Goal: Task Accomplishment & Management: Manage account settings

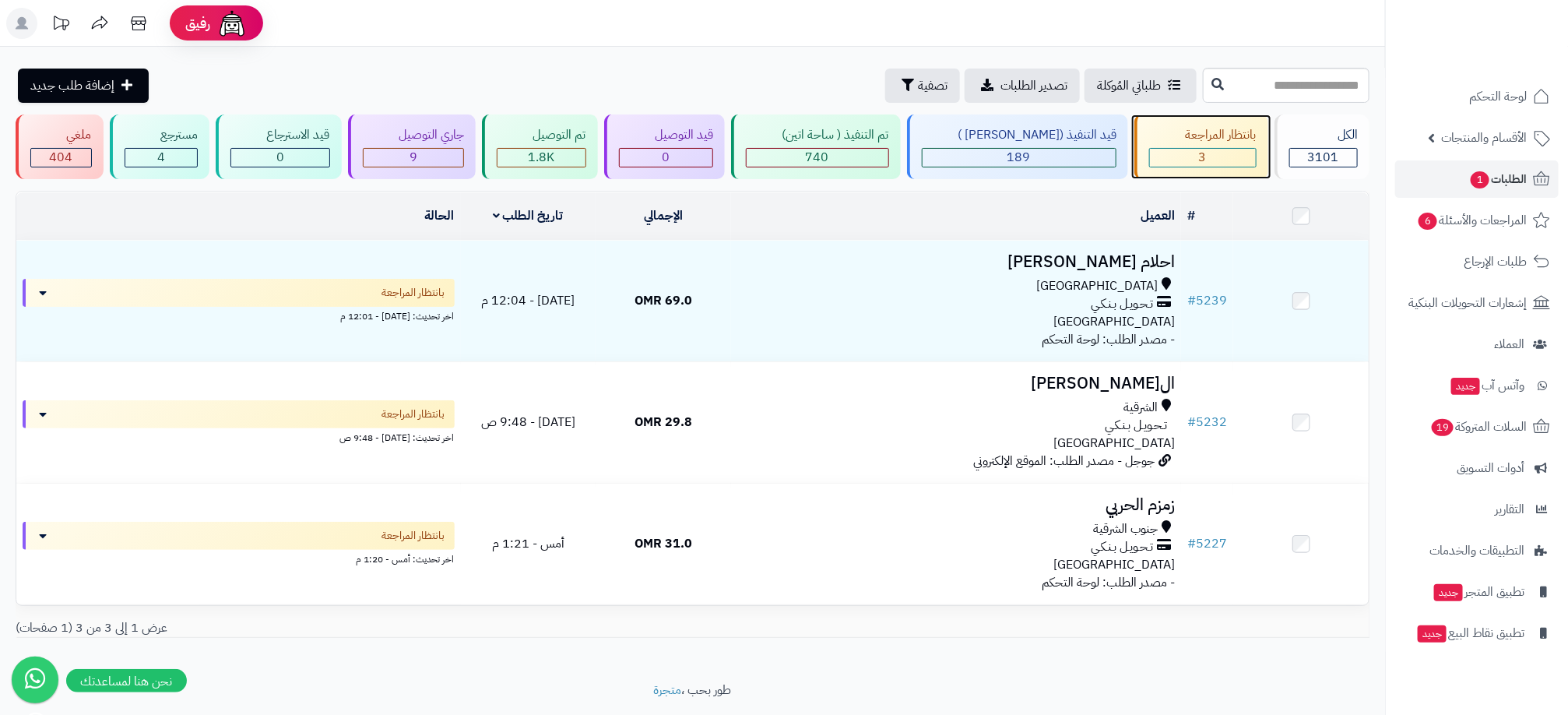
click at [1222, 159] on div "3" at bounding box center [1203, 158] width 106 height 18
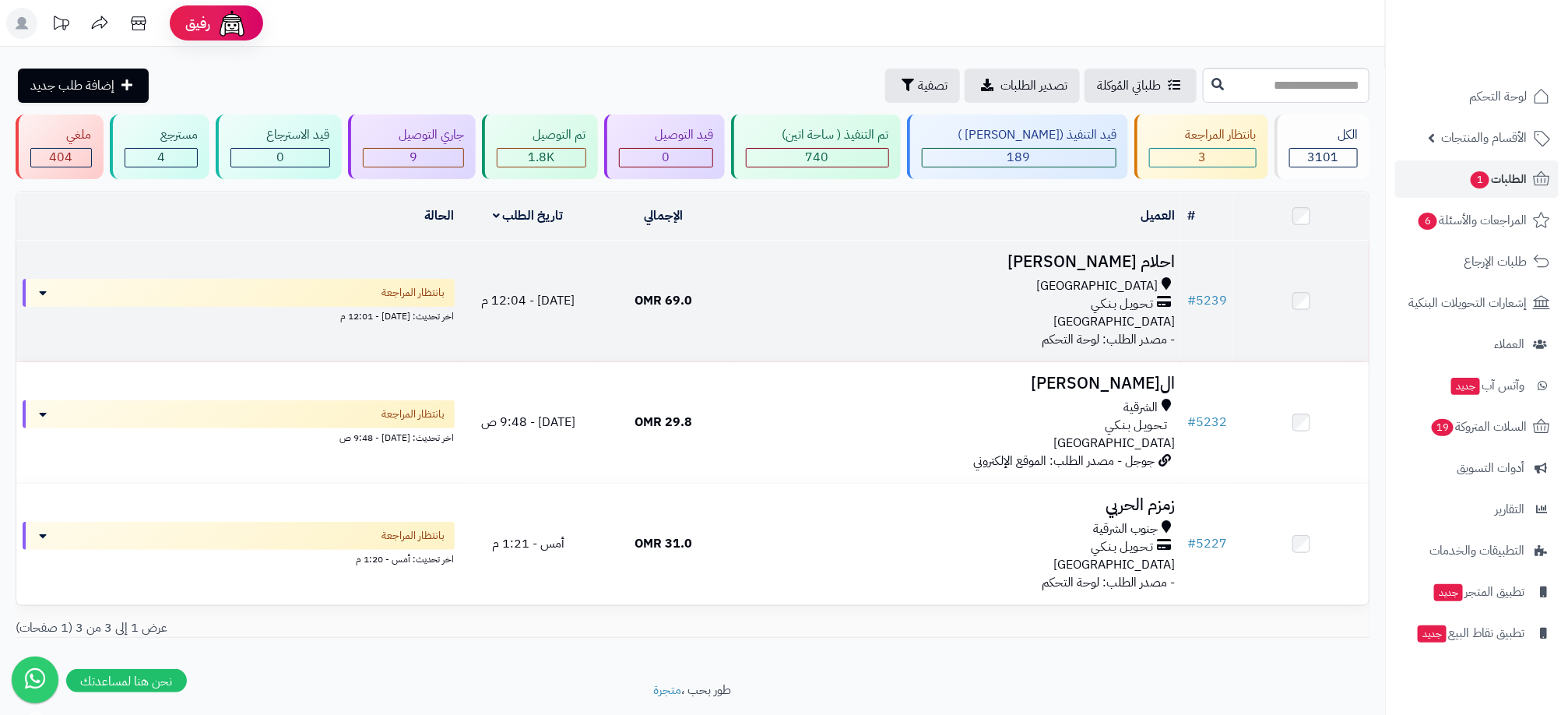
click at [986, 323] on div "[GEOGRAPHIC_DATA] تـحـويـل بـنـكـي [GEOGRAPHIC_DATA]" at bounding box center [956, 304] width 438 height 54
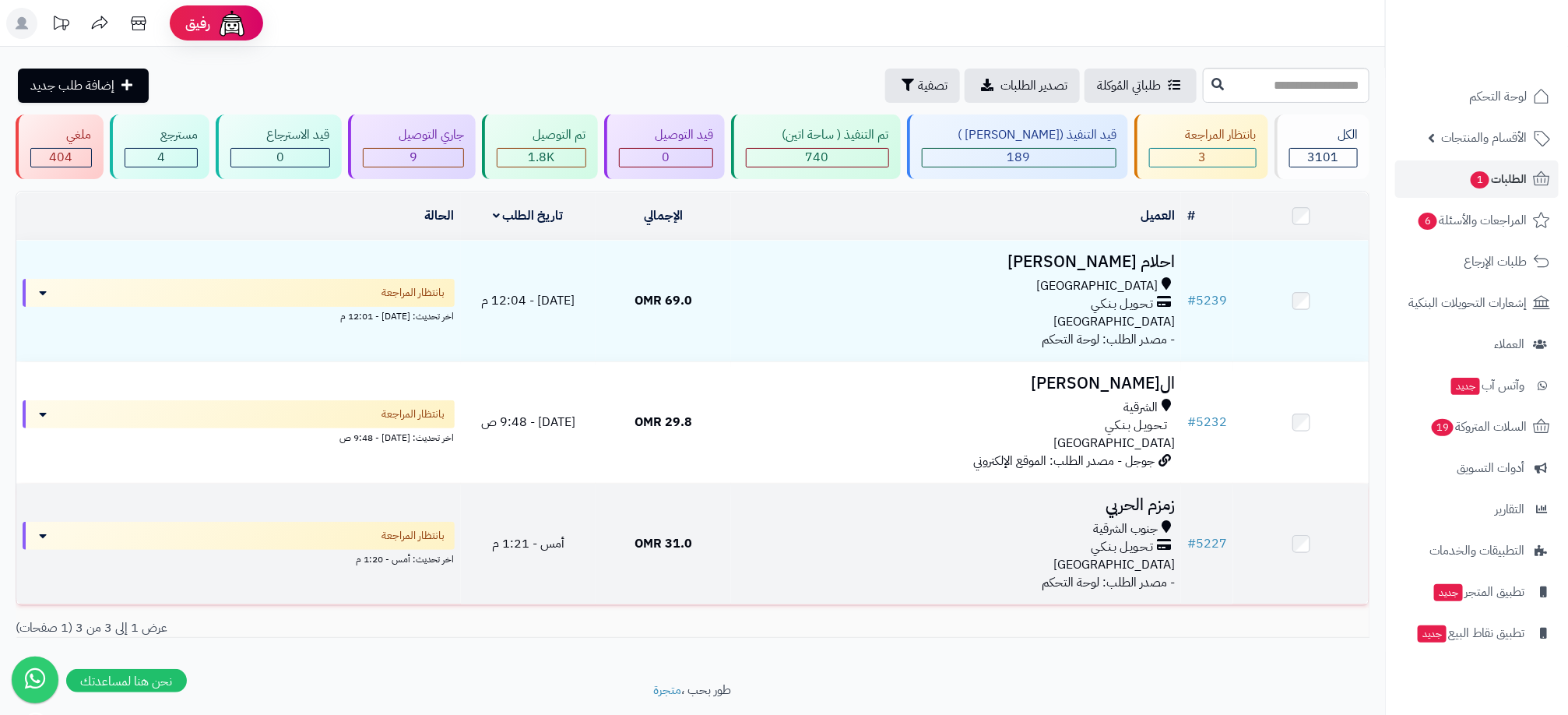
click at [872, 574] on td "زمزم الحربي جنوب الشرقية تـحـويـل بـنـكـي عمان - مصدر الطلب: لوحة التحكم" at bounding box center [956, 544] width 450 height 121
click at [883, 556] on div "جنوب الشرقية تـحـويـل بـنـكـي [GEOGRAPHIC_DATA]" at bounding box center [956, 547] width 438 height 54
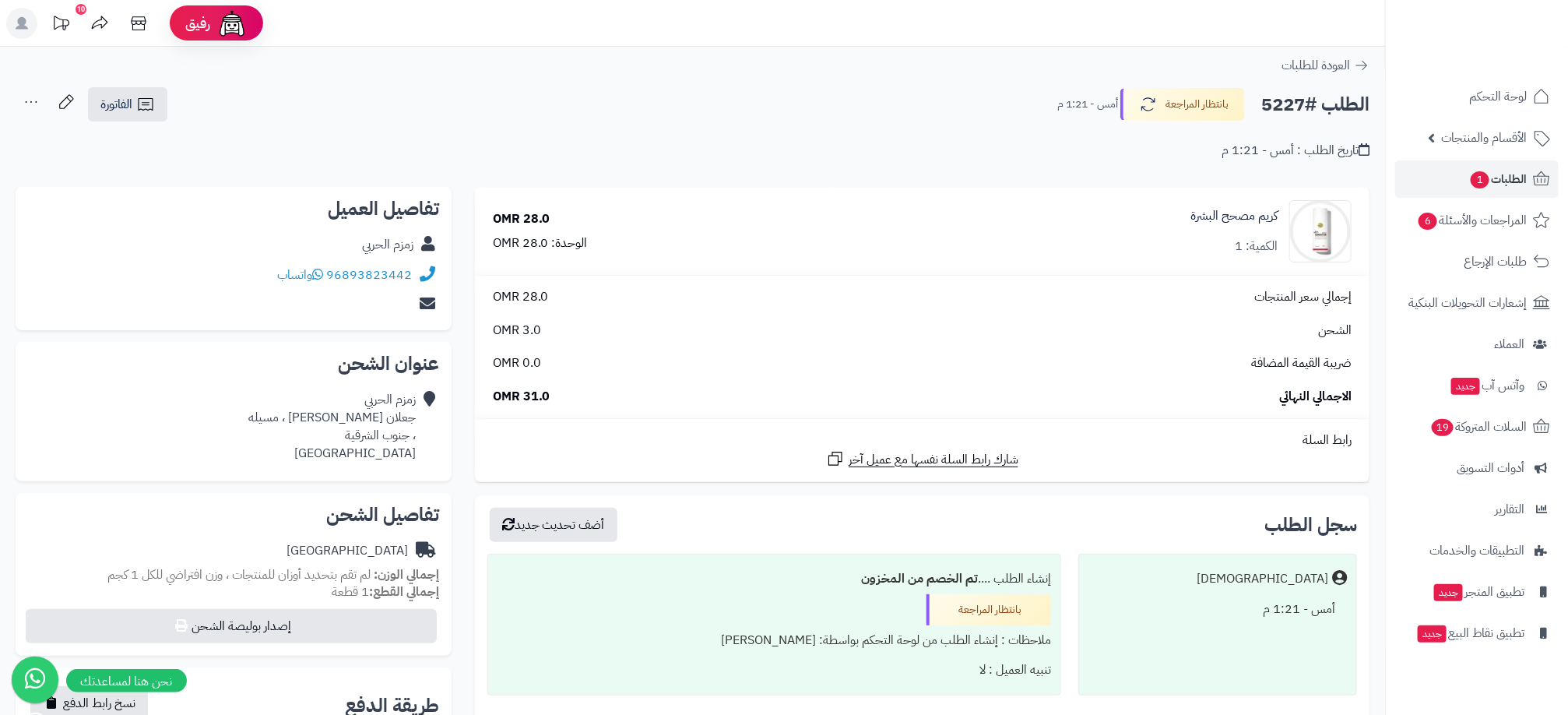
click at [1163, 35] on header "رفيق ! 10 الطلبات معالجة مكتمل إرجاع المنتجات العملاء المتواجدون الان 3113 عملا…" at bounding box center [784, 24] width 1568 height 47
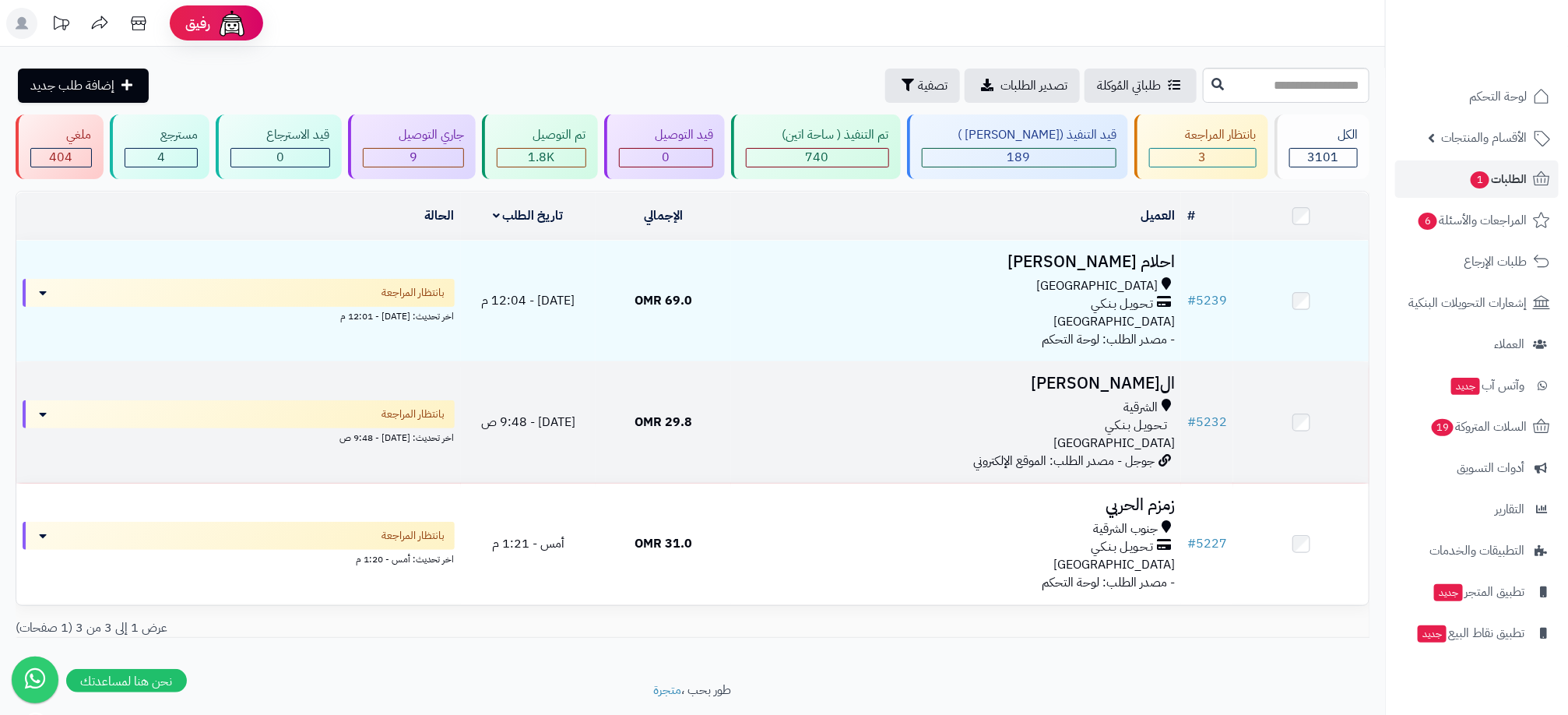
click at [864, 405] on div "الشرقية" at bounding box center [956, 408] width 438 height 18
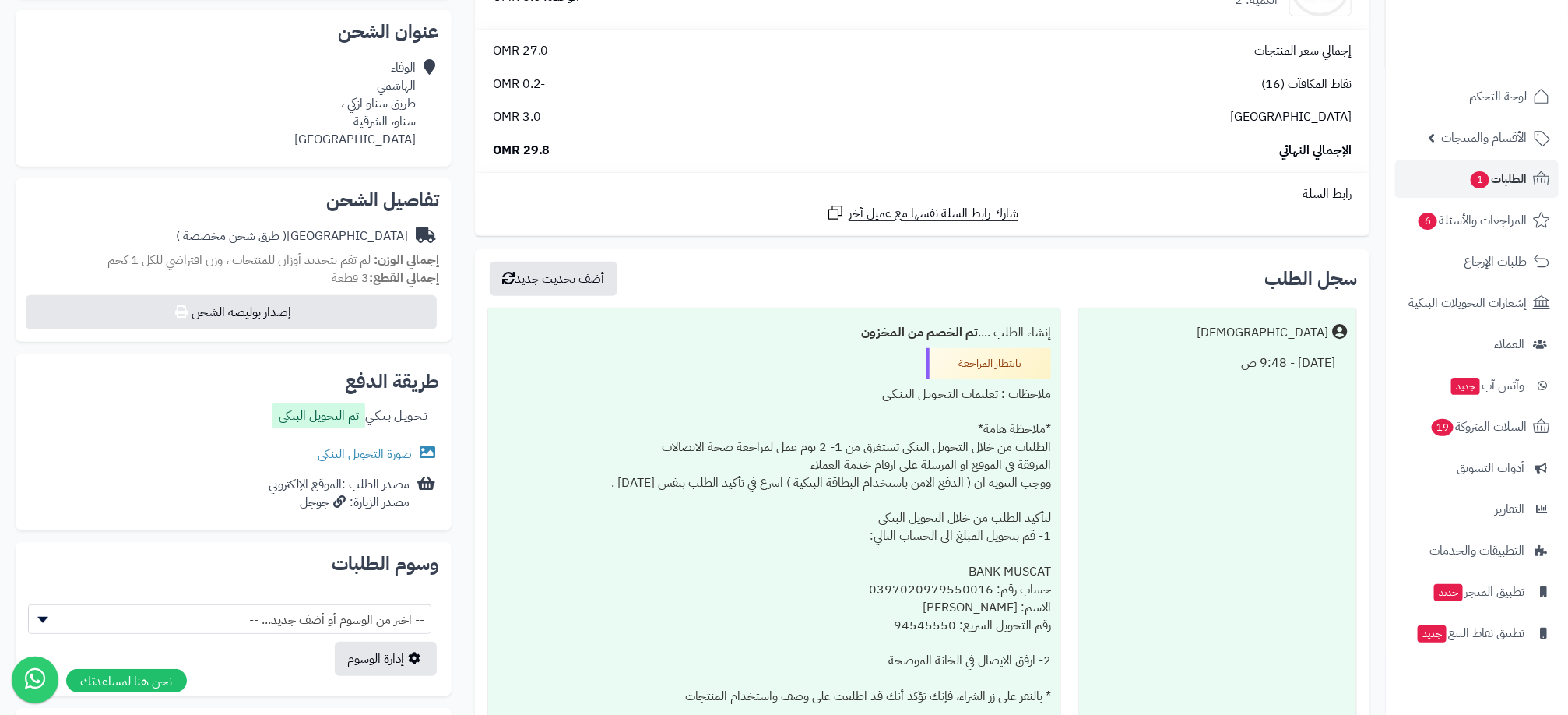
scroll to position [350, 0]
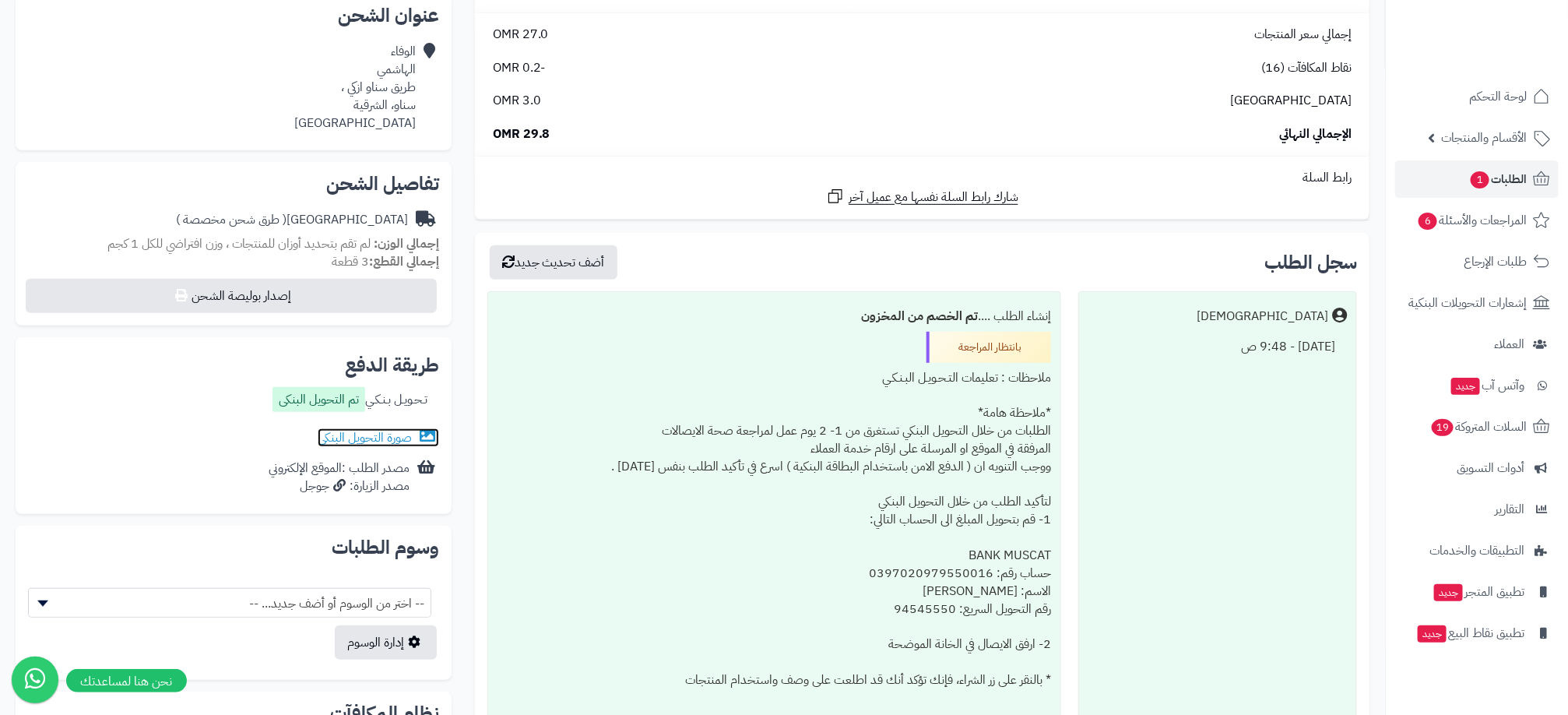
click at [371, 436] on link "صورة التحويل البنكى" at bounding box center [378, 437] width 122 height 19
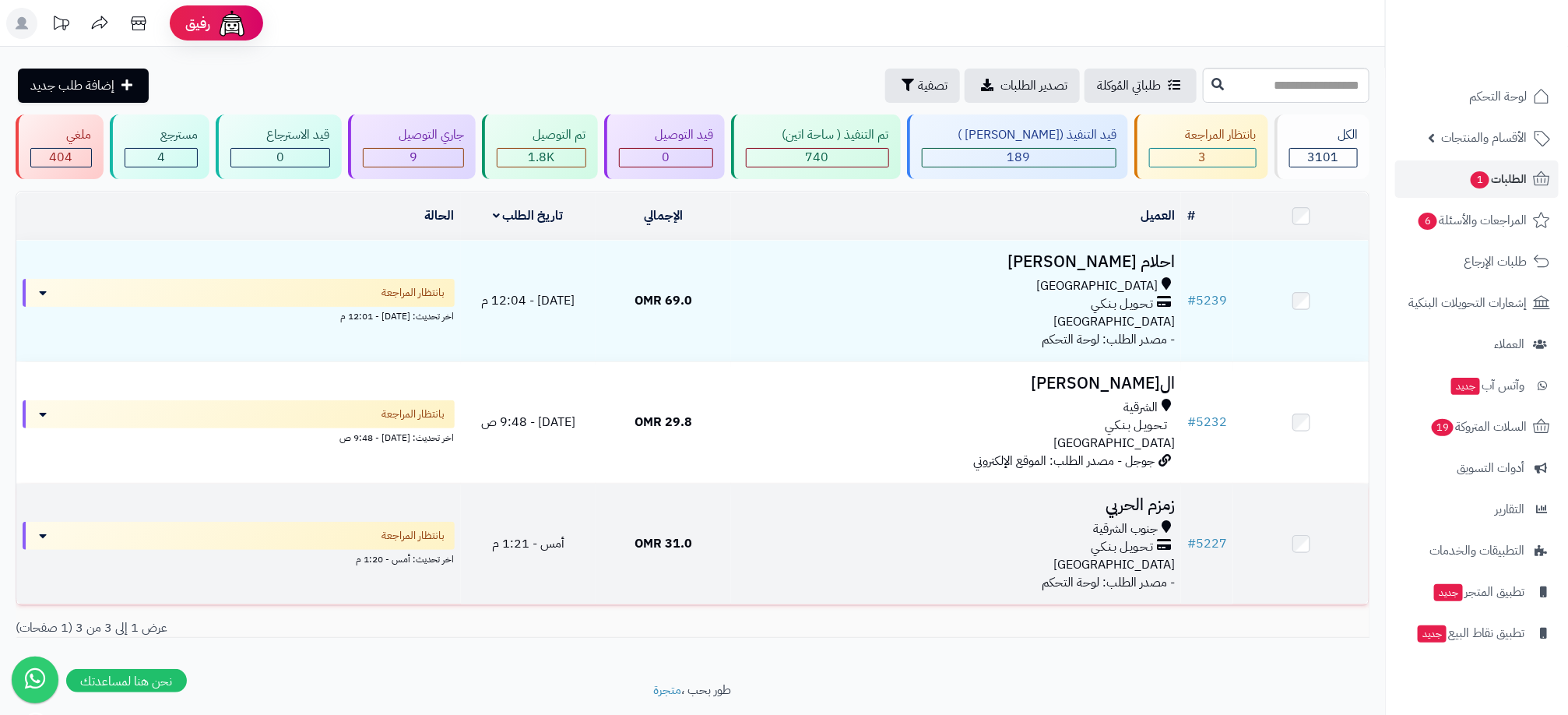
click at [741, 528] on div "جنوب الشرقية" at bounding box center [956, 529] width 438 height 18
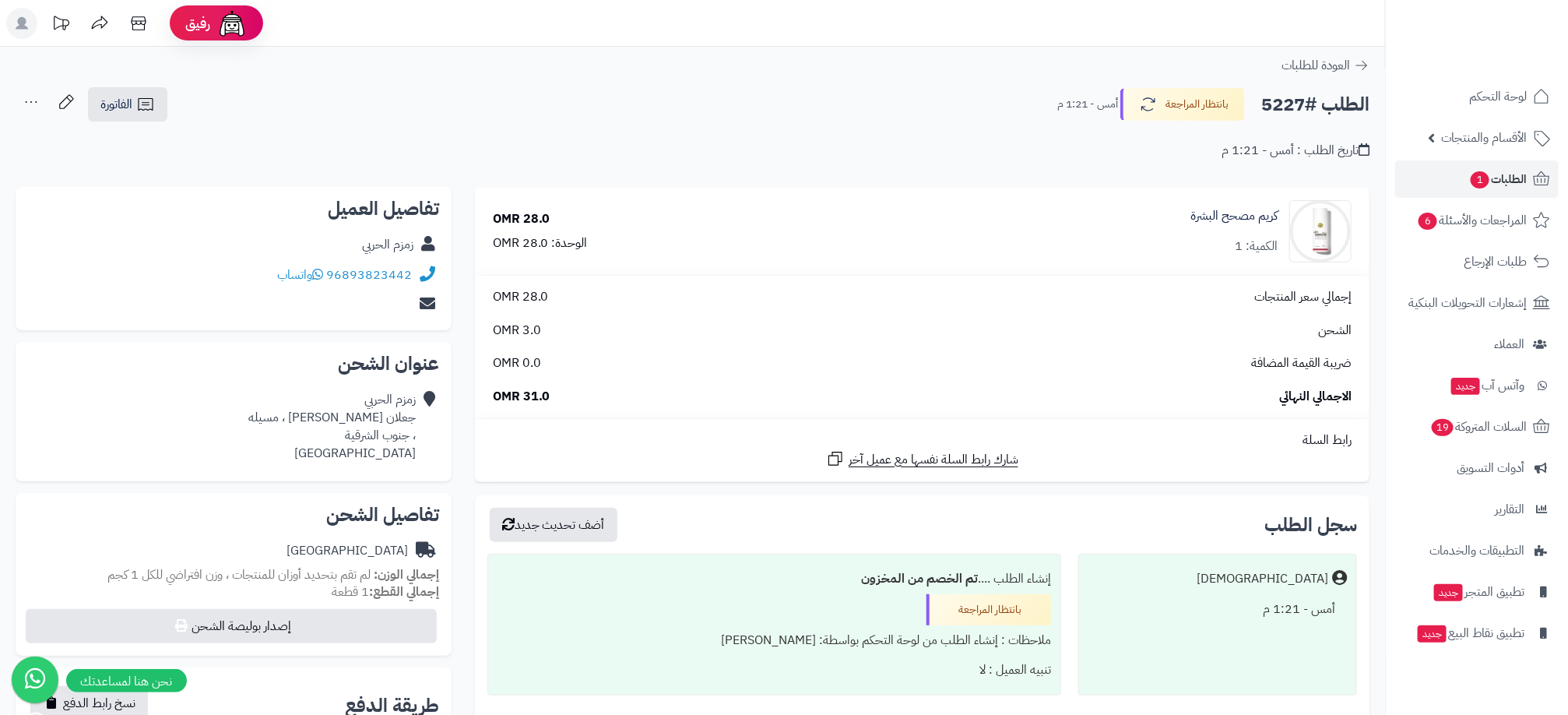
scroll to position [117, 0]
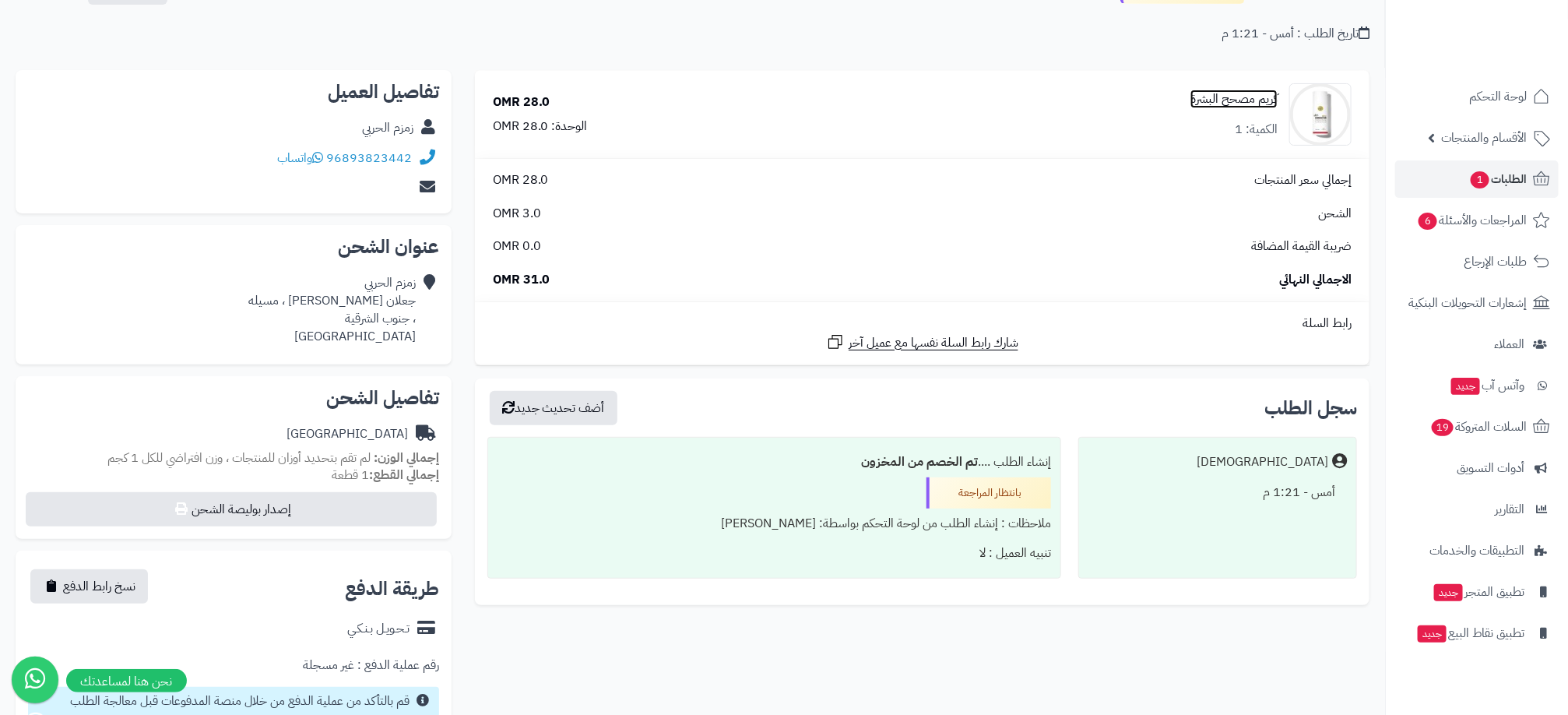
click at [1233, 98] on link "كريم مصحح البشرة" at bounding box center [1233, 99] width 87 height 18
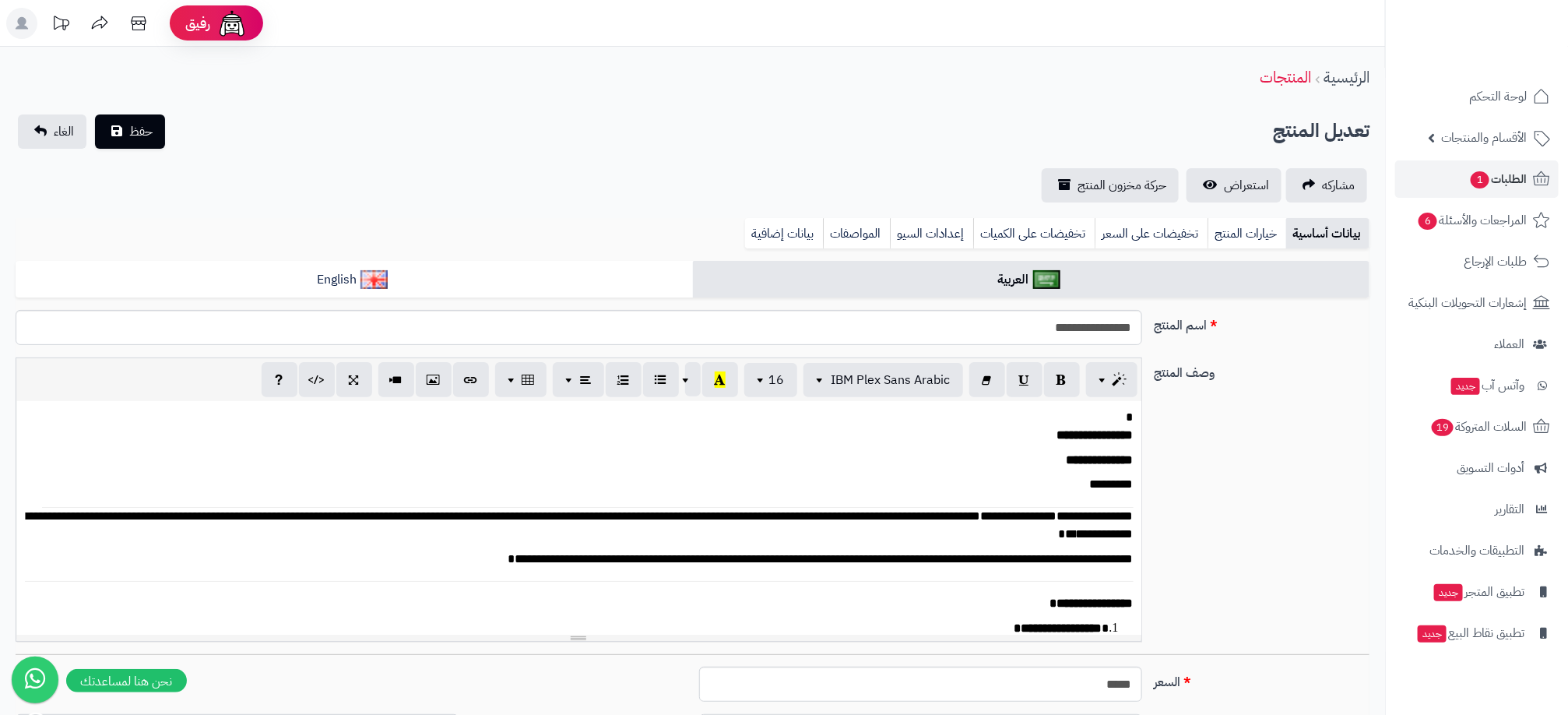
scroll to position [84, 0]
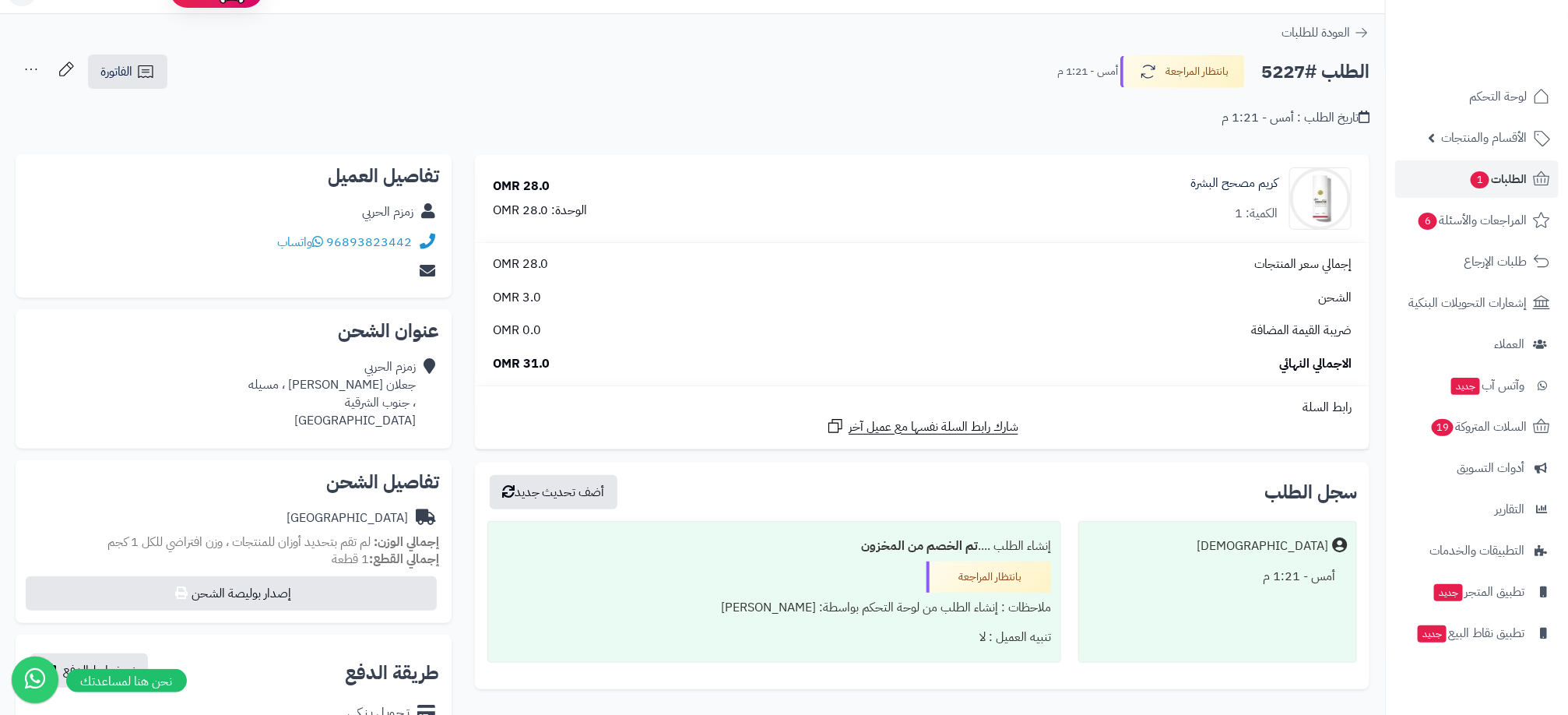
scroll to position [31, 0]
click at [1289, 67] on h2 "الطلب #5227" at bounding box center [1315, 73] width 108 height 32
copy h2 "5227"
click at [1164, 124] on div "تاريخ الطلب : أمس - 1:21 م" at bounding box center [692, 110] width 1354 height 37
